Goal: Navigation & Orientation: Find specific page/section

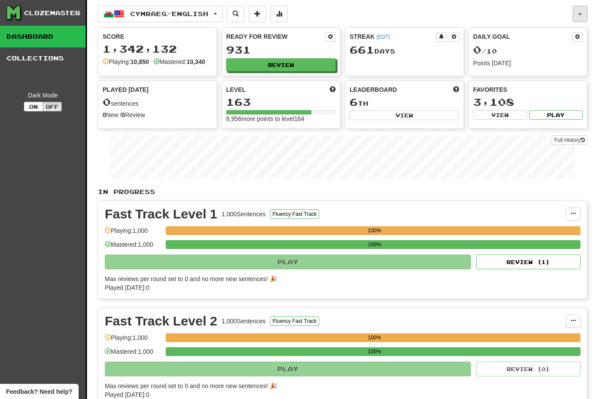
click at [577, 17] on button "button" at bounding box center [580, 14] width 15 height 17
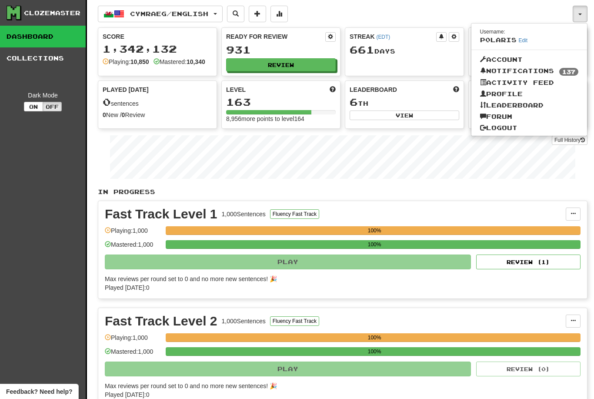
click at [339, 17] on div at bounding box center [297, 199] width 594 height 399
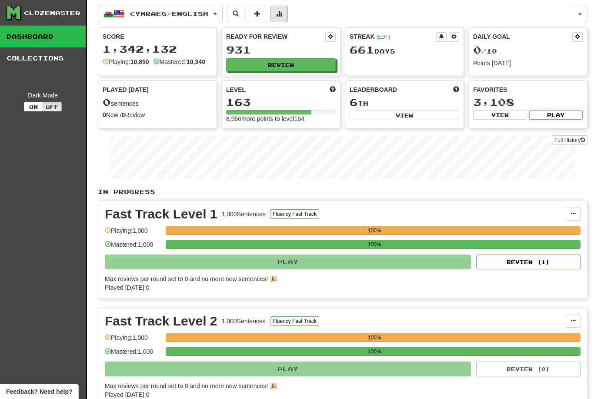
click at [288, 17] on button at bounding box center [279, 14] width 17 height 17
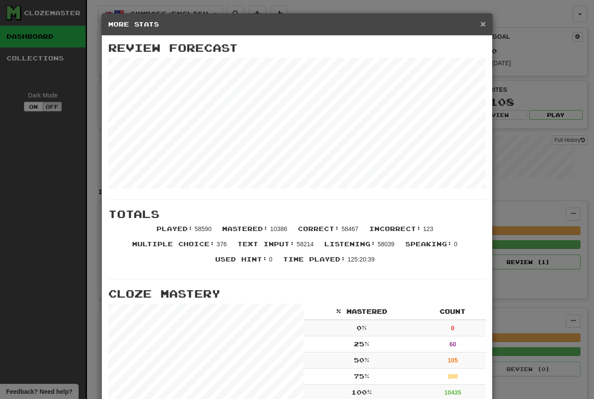
click at [484, 24] on span "×" at bounding box center [483, 24] width 5 height 10
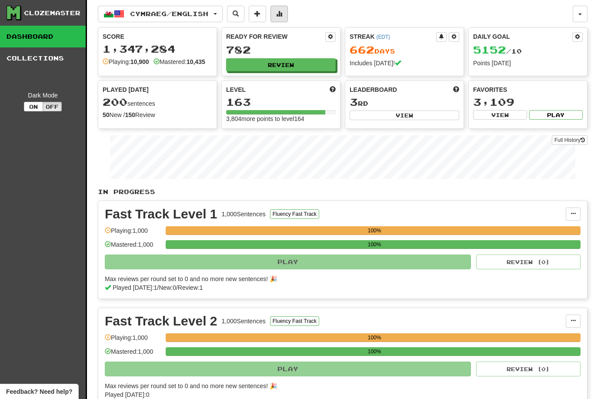
click at [288, 16] on button at bounding box center [279, 14] width 17 height 17
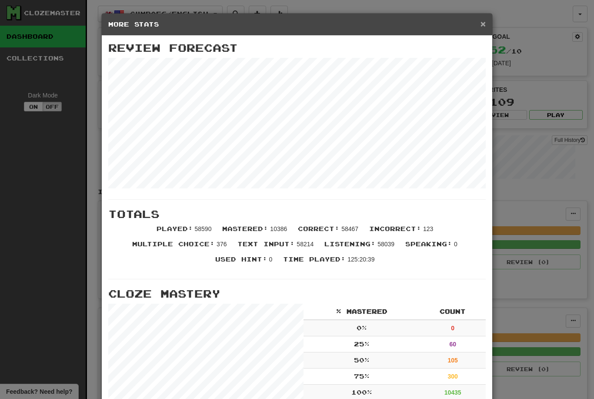
click at [483, 27] on span "×" at bounding box center [483, 24] width 5 height 10
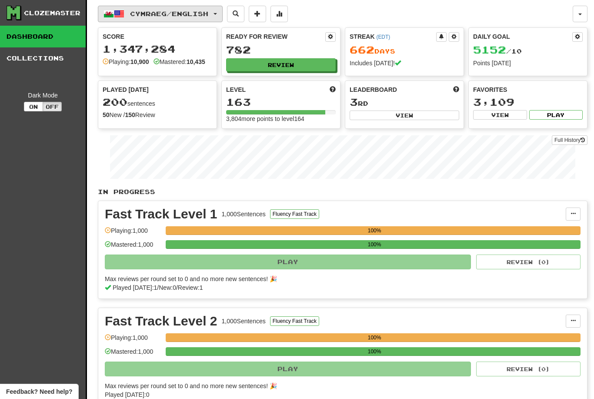
click at [215, 18] on button "Cymraeg / English" at bounding box center [160, 14] width 125 height 17
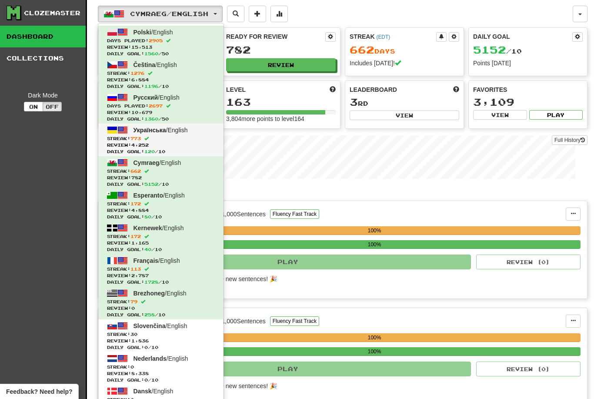
click at [186, 137] on span "Streak: 773" at bounding box center [161, 138] width 108 height 7
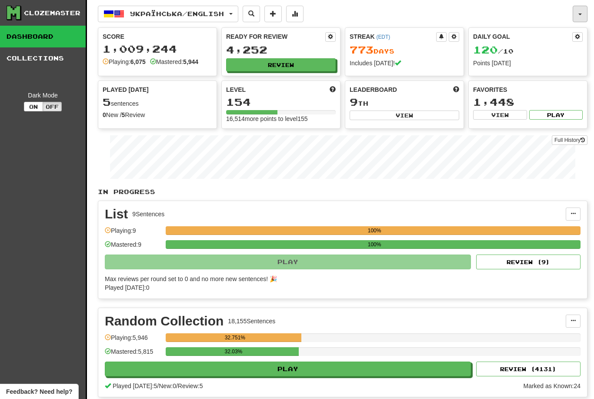
click at [586, 13] on button "button" at bounding box center [580, 14] width 15 height 17
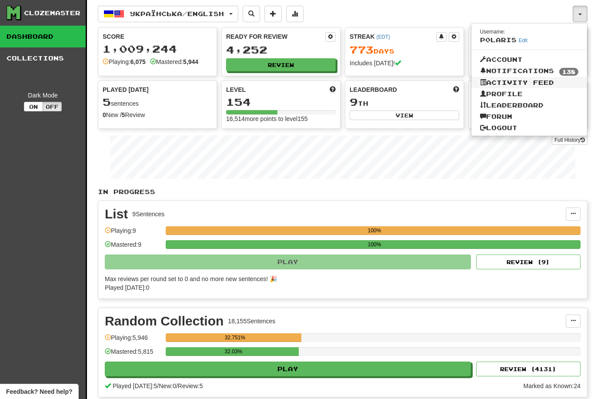
click at [511, 84] on link "Activity Feed" at bounding box center [530, 82] width 116 height 11
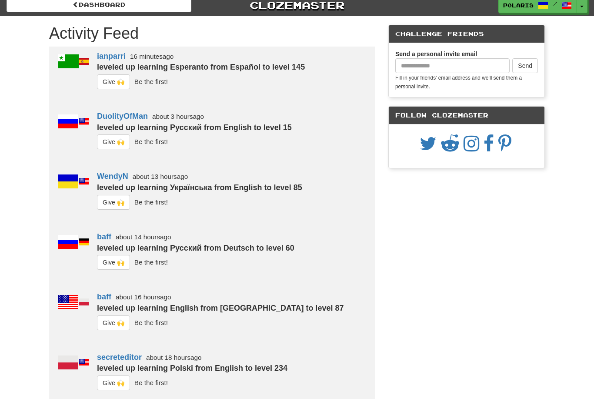
scroll to position [0, 0]
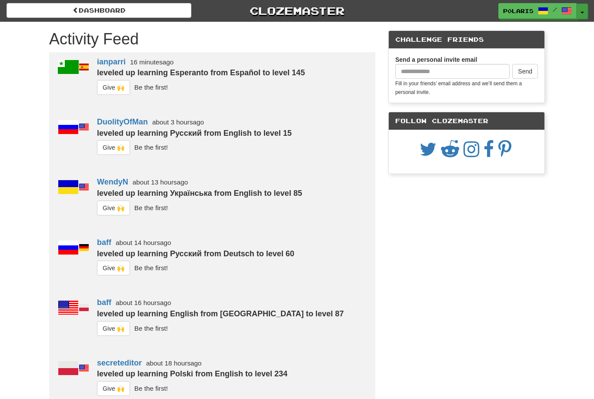
click at [581, 16] on button "Toggle Dropdown" at bounding box center [582, 11] width 11 height 16
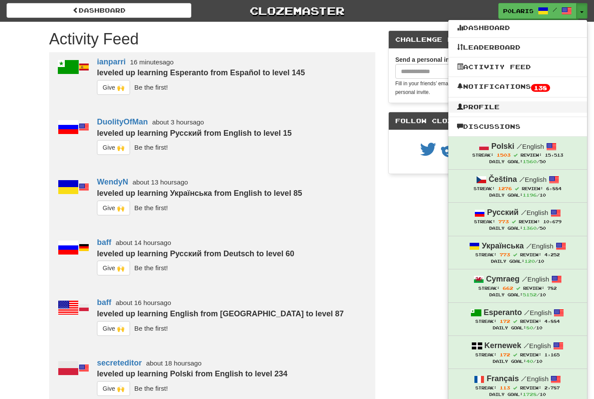
click at [497, 111] on link "Profile" at bounding box center [518, 106] width 139 height 11
